Goal: Information Seeking & Learning: Learn about a topic

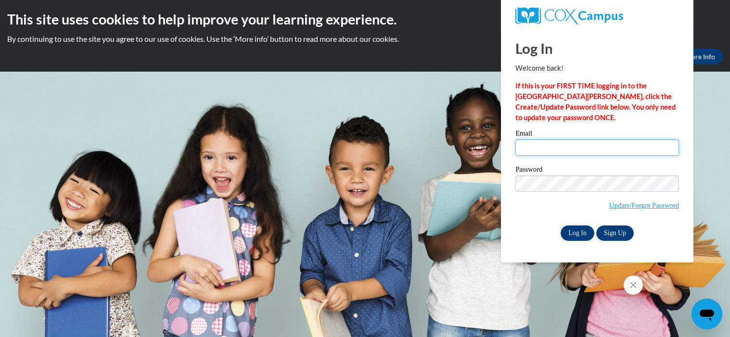
type input "bundya@prescott.k12.wi.us"
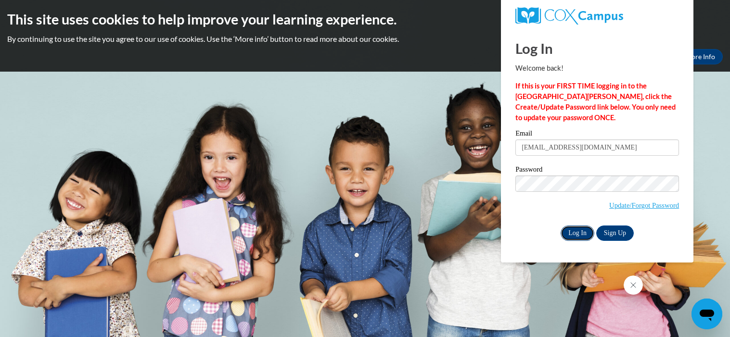
click at [580, 231] on input "Log In" at bounding box center [577, 233] width 34 height 15
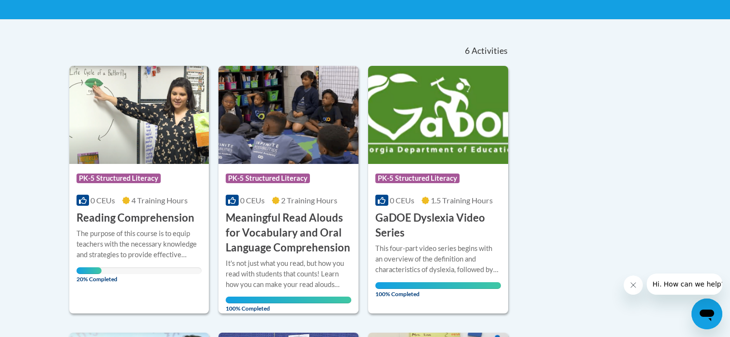
scroll to position [184, 0]
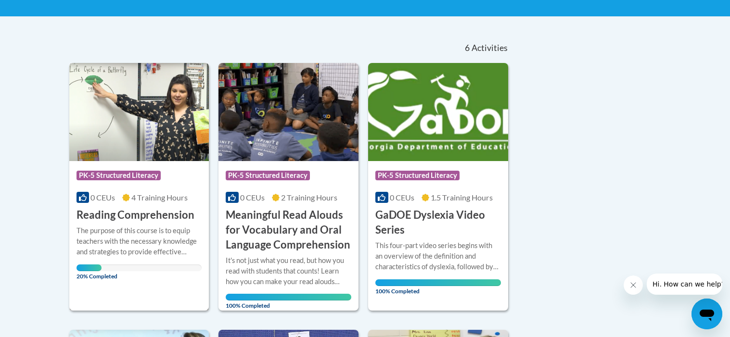
click at [111, 241] on div "The purpose of this course is to equip teachers with the necessary knowledge an…" at bounding box center [139, 242] width 126 height 32
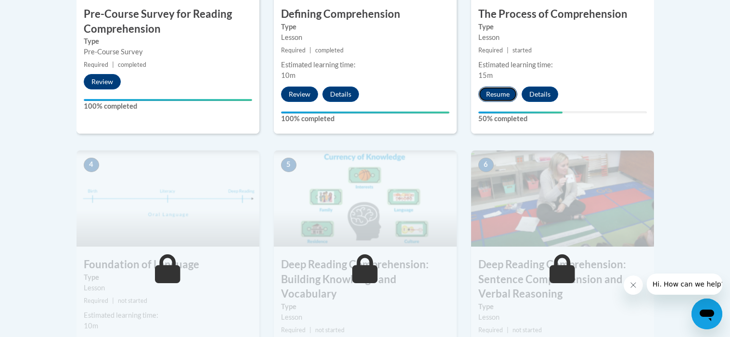
click at [496, 99] on button "Resume" at bounding box center [497, 94] width 39 height 15
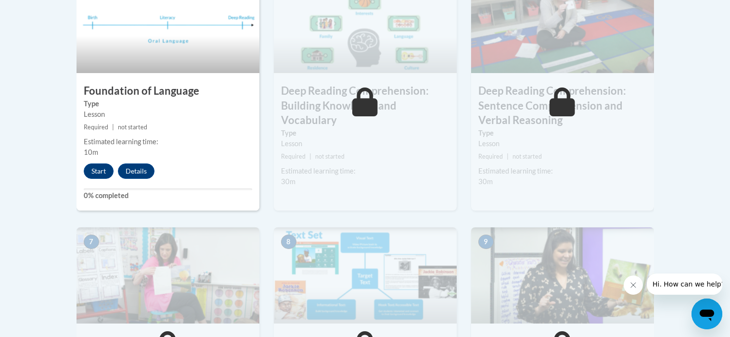
scroll to position [530, 0]
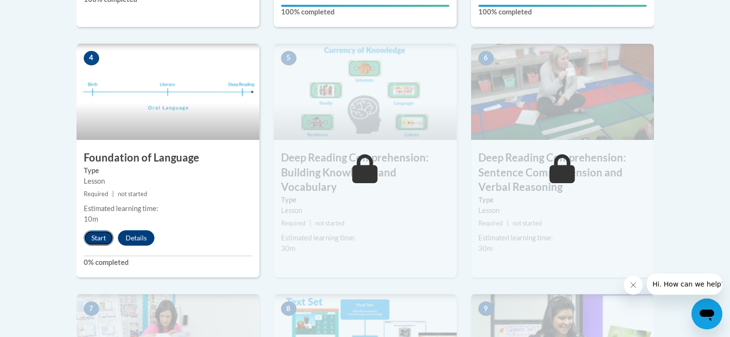
click at [93, 240] on button "Start" at bounding box center [99, 237] width 30 height 15
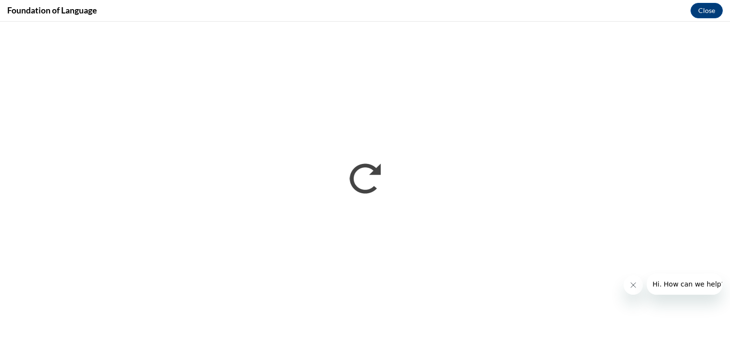
scroll to position [0, 0]
click at [630, 286] on icon "Close message from company" at bounding box center [633, 285] width 8 height 8
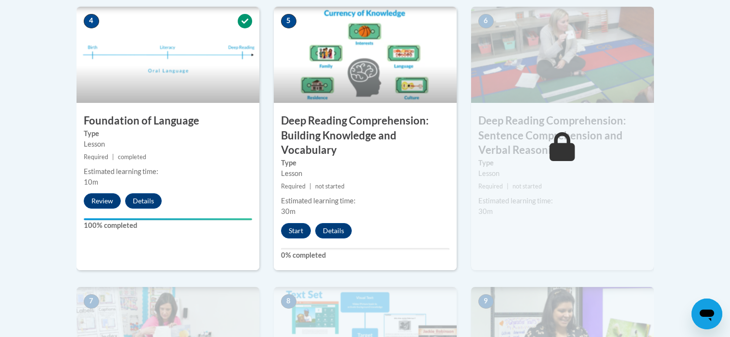
scroll to position [577, 0]
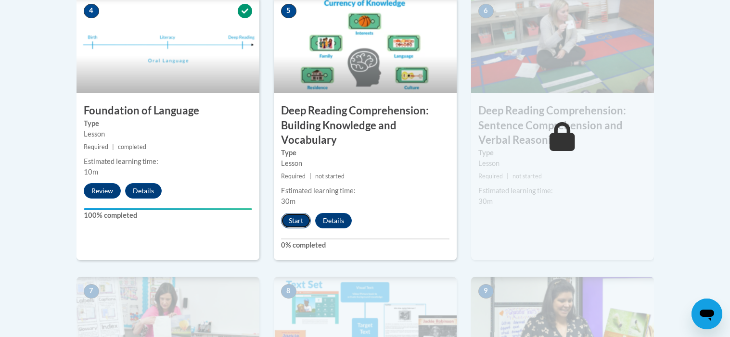
click at [299, 217] on button "Start" at bounding box center [296, 220] width 30 height 15
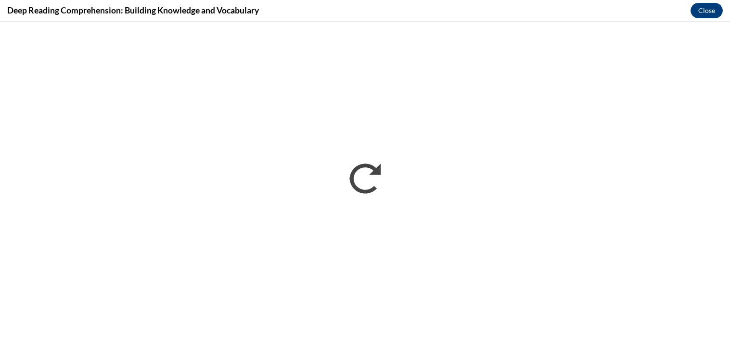
scroll to position [0, 0]
